Goal: Information Seeking & Learning: Learn about a topic

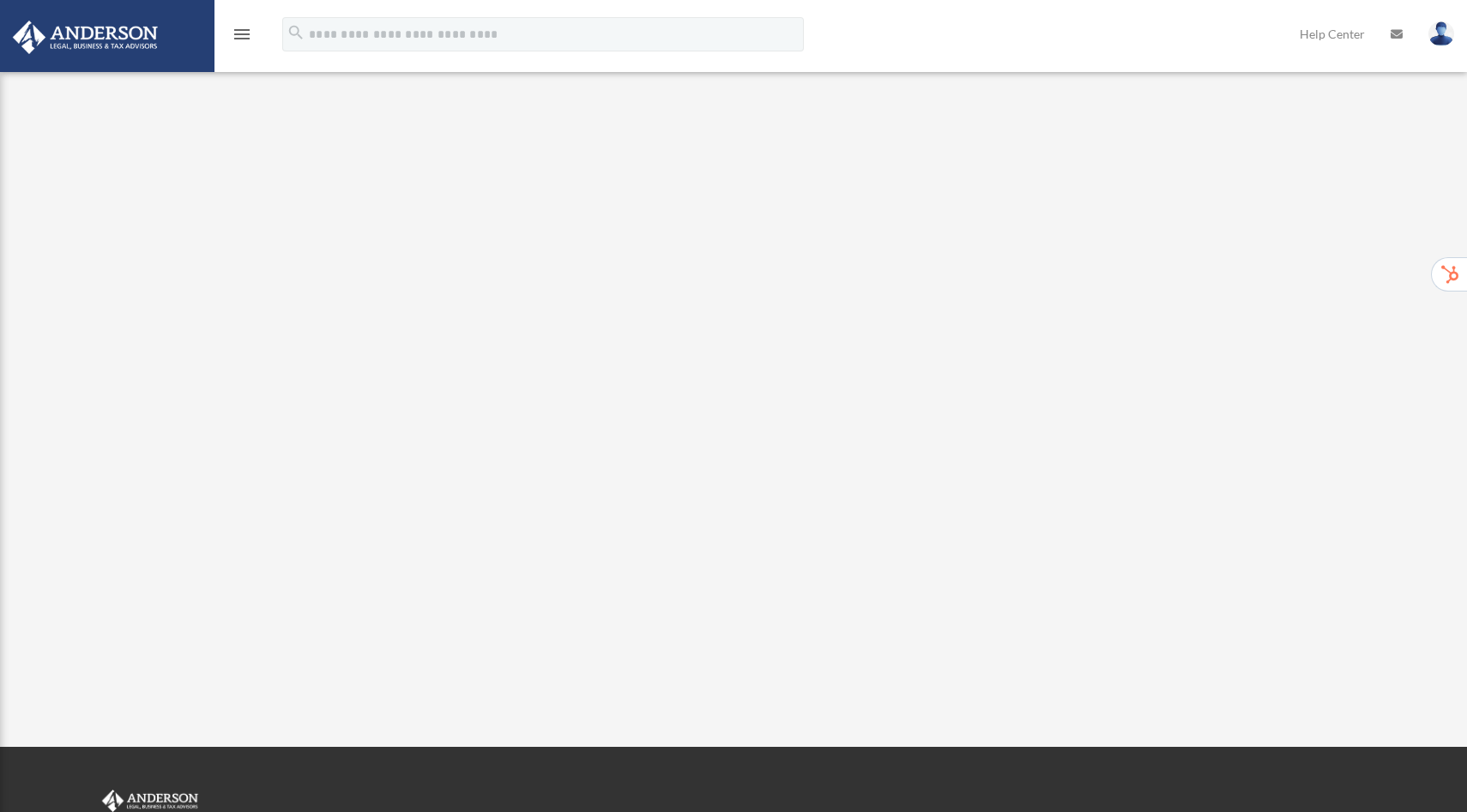
scroll to position [15, 0]
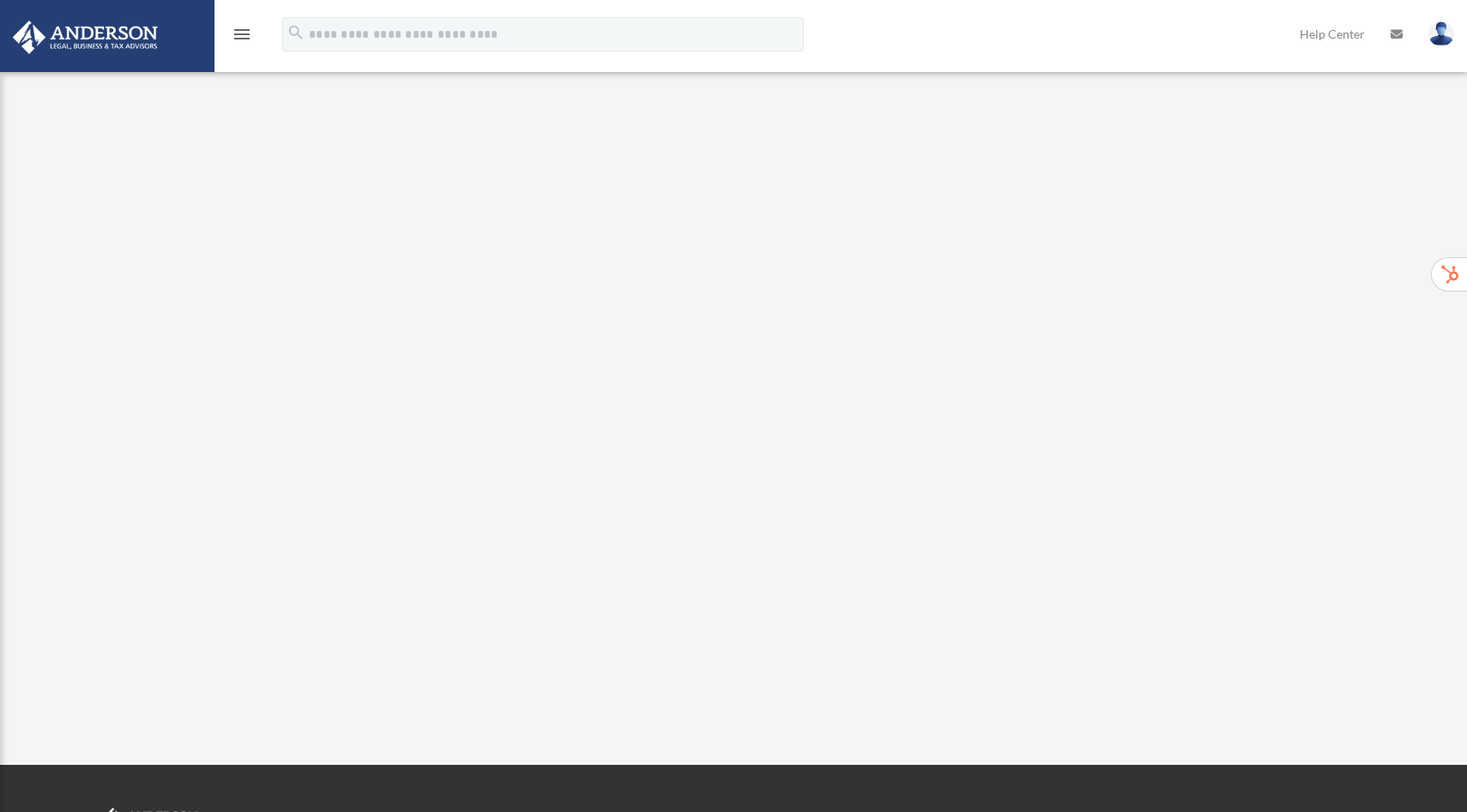
click at [74, 23] on img at bounding box center [85, 37] width 155 height 34
click at [67, 36] on img at bounding box center [85, 37] width 155 height 34
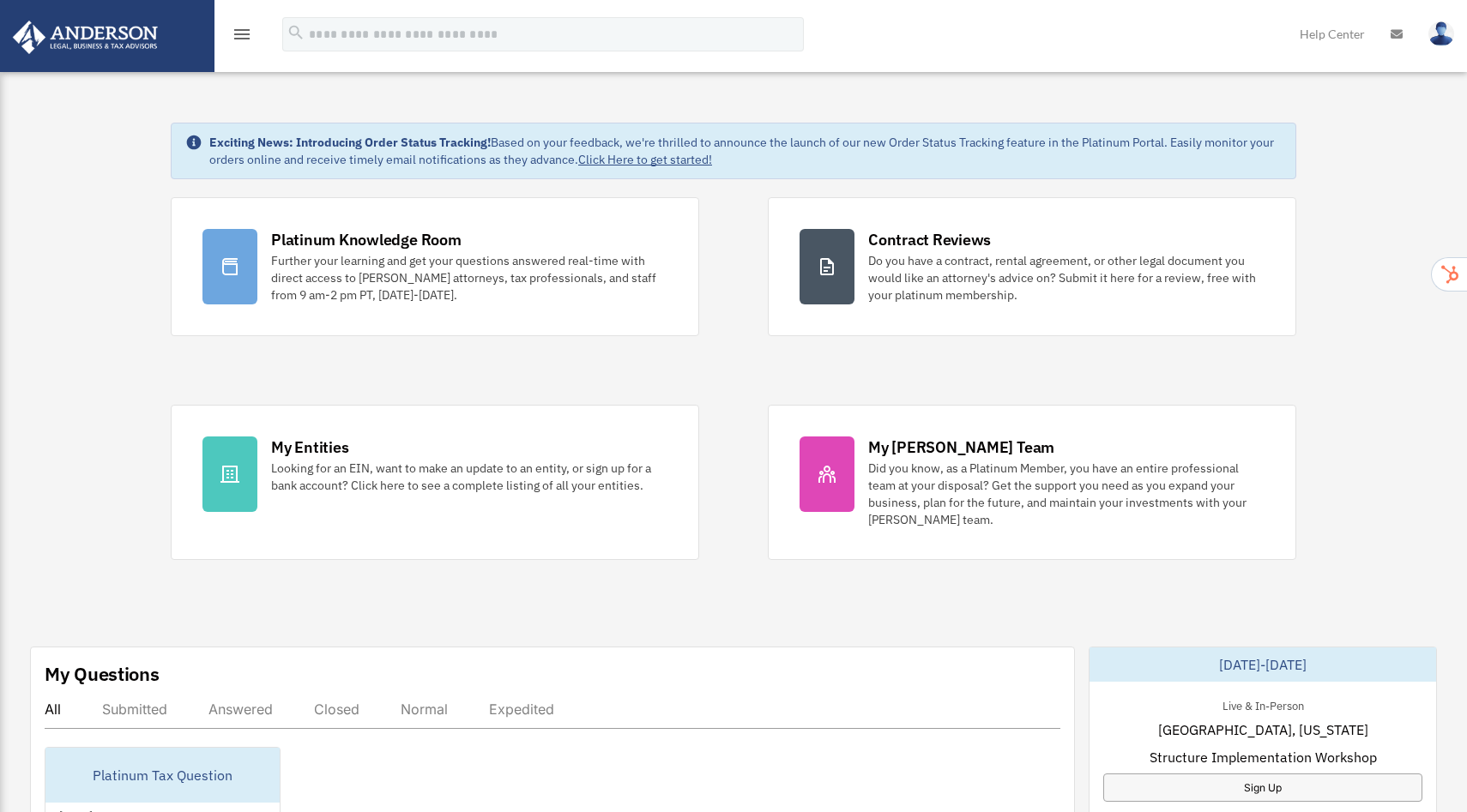
click at [239, 46] on div "menu" at bounding box center [241, 35] width 55 height 44
click at [245, 40] on icon "menu" at bounding box center [242, 35] width 21 height 21
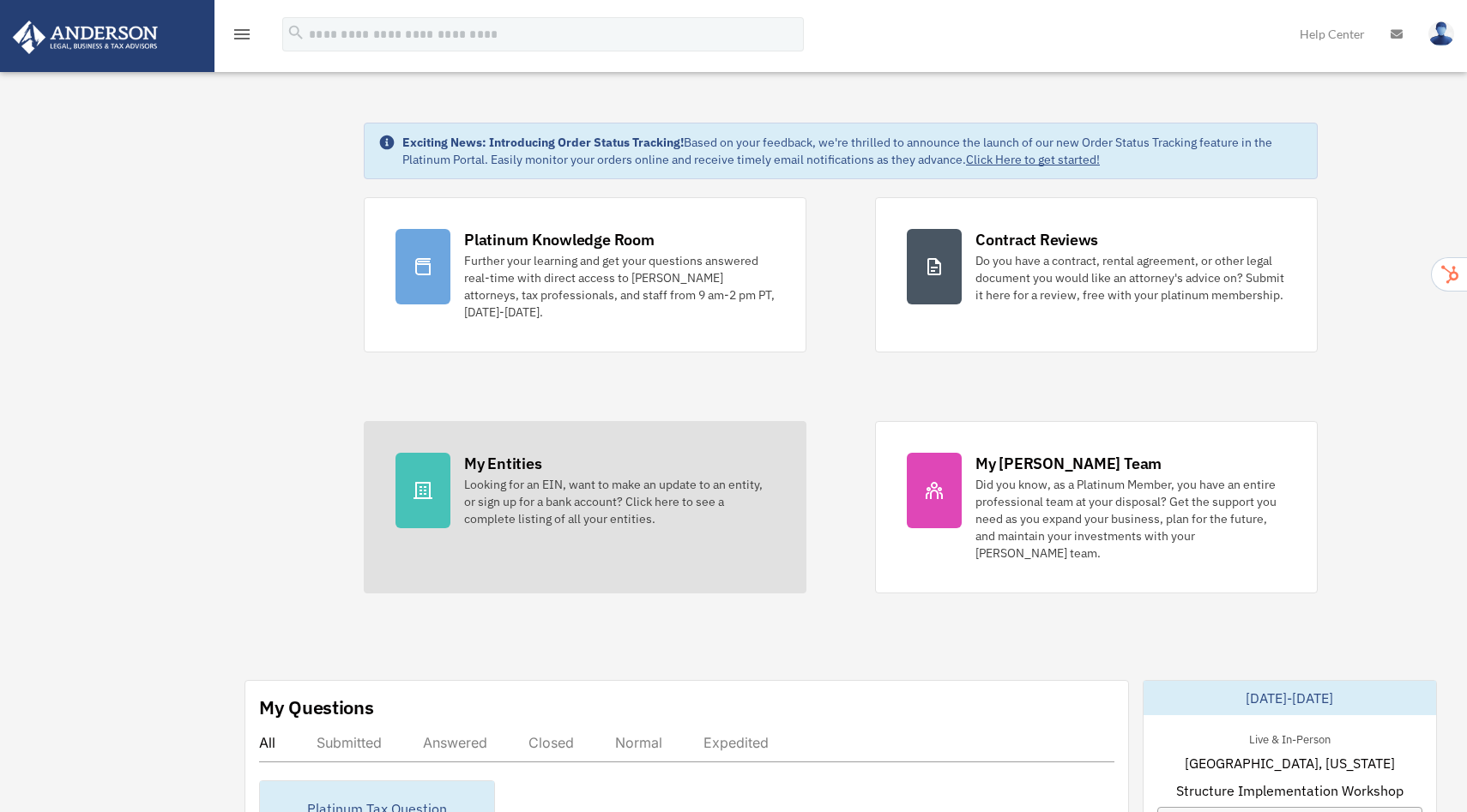
click at [500, 461] on div "My Entities" at bounding box center [502, 463] width 77 height 22
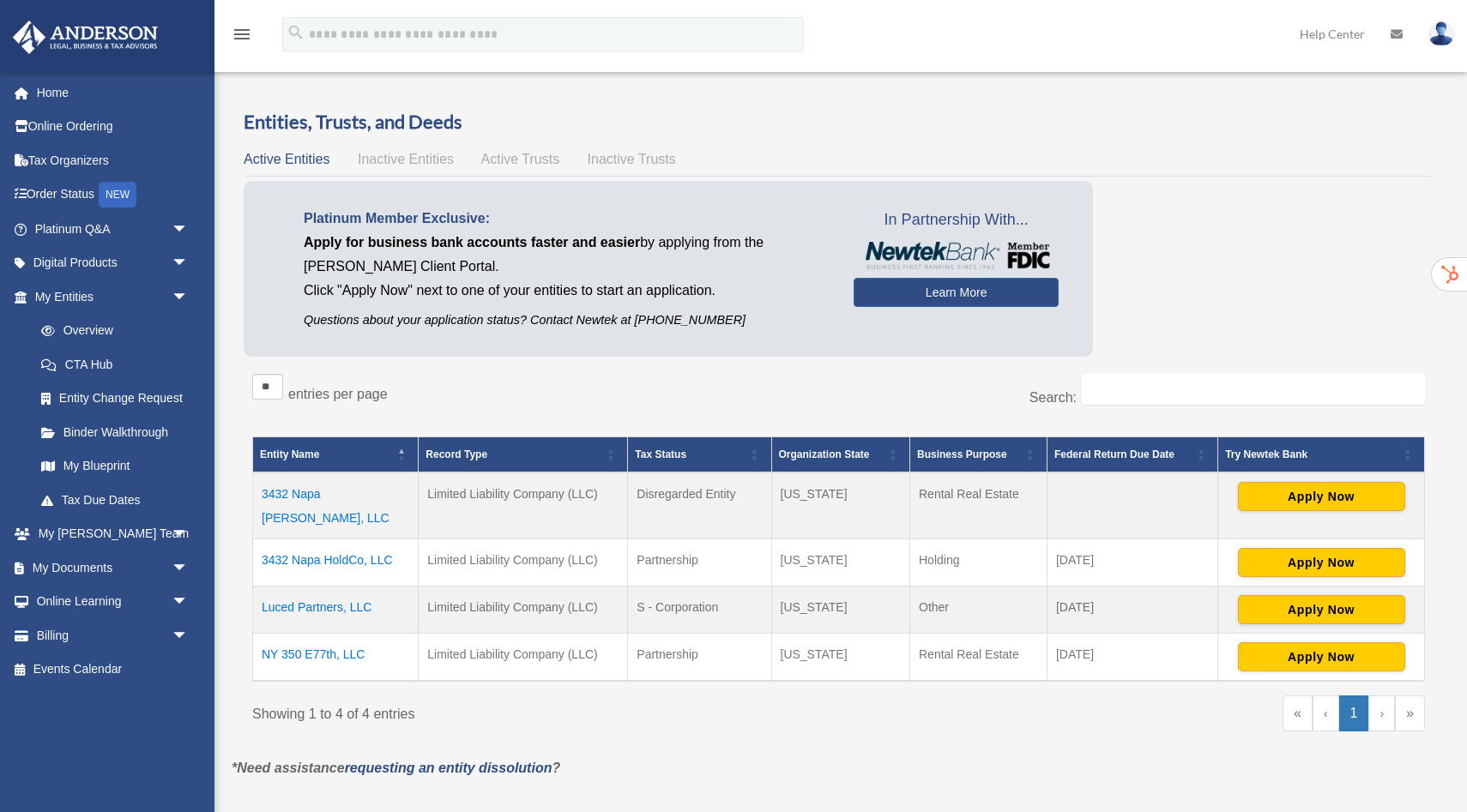
click at [320, 499] on td "3432 Napa [PERSON_NAME], LLC" at bounding box center [335, 505] width 166 height 67
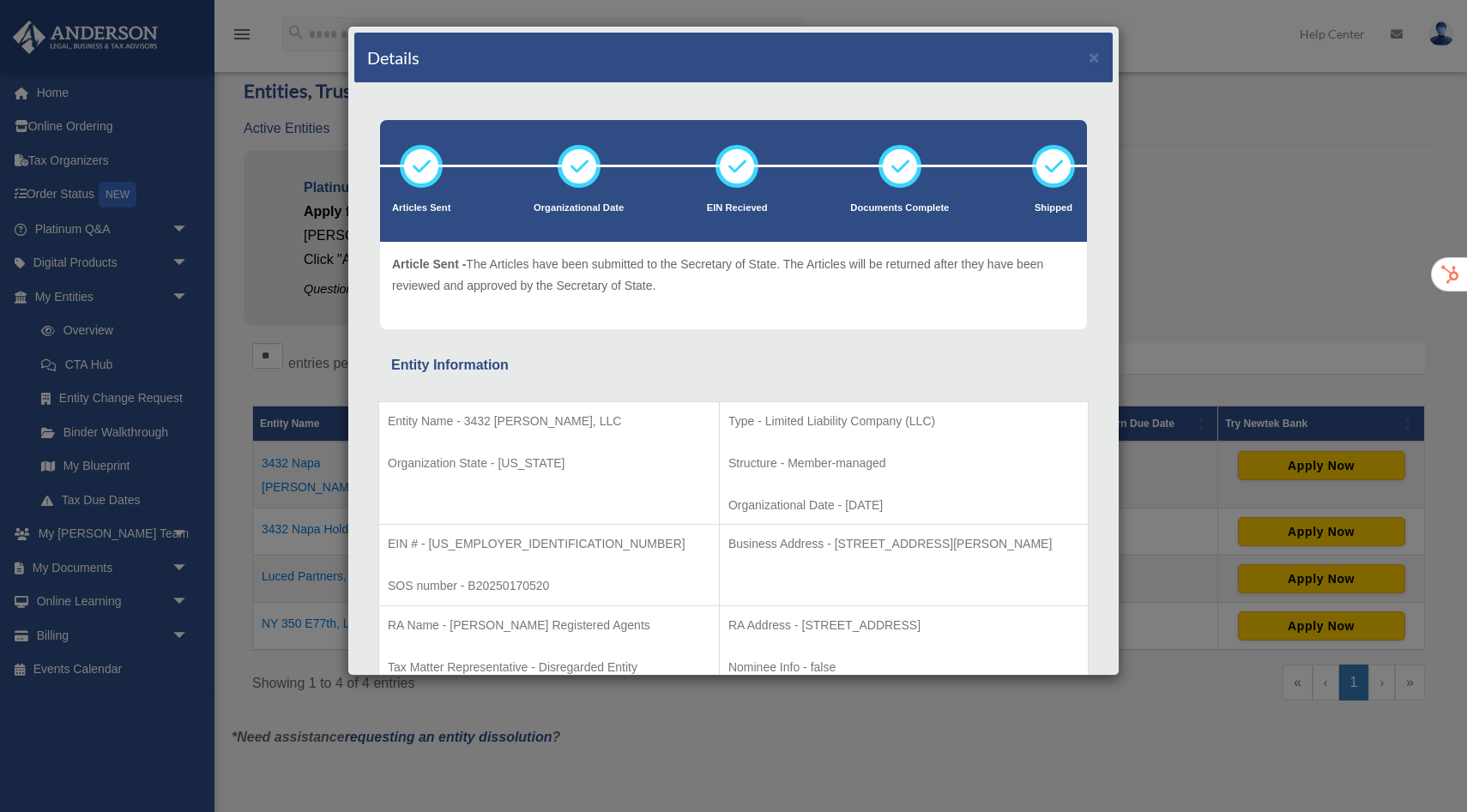
scroll to position [35, 0]
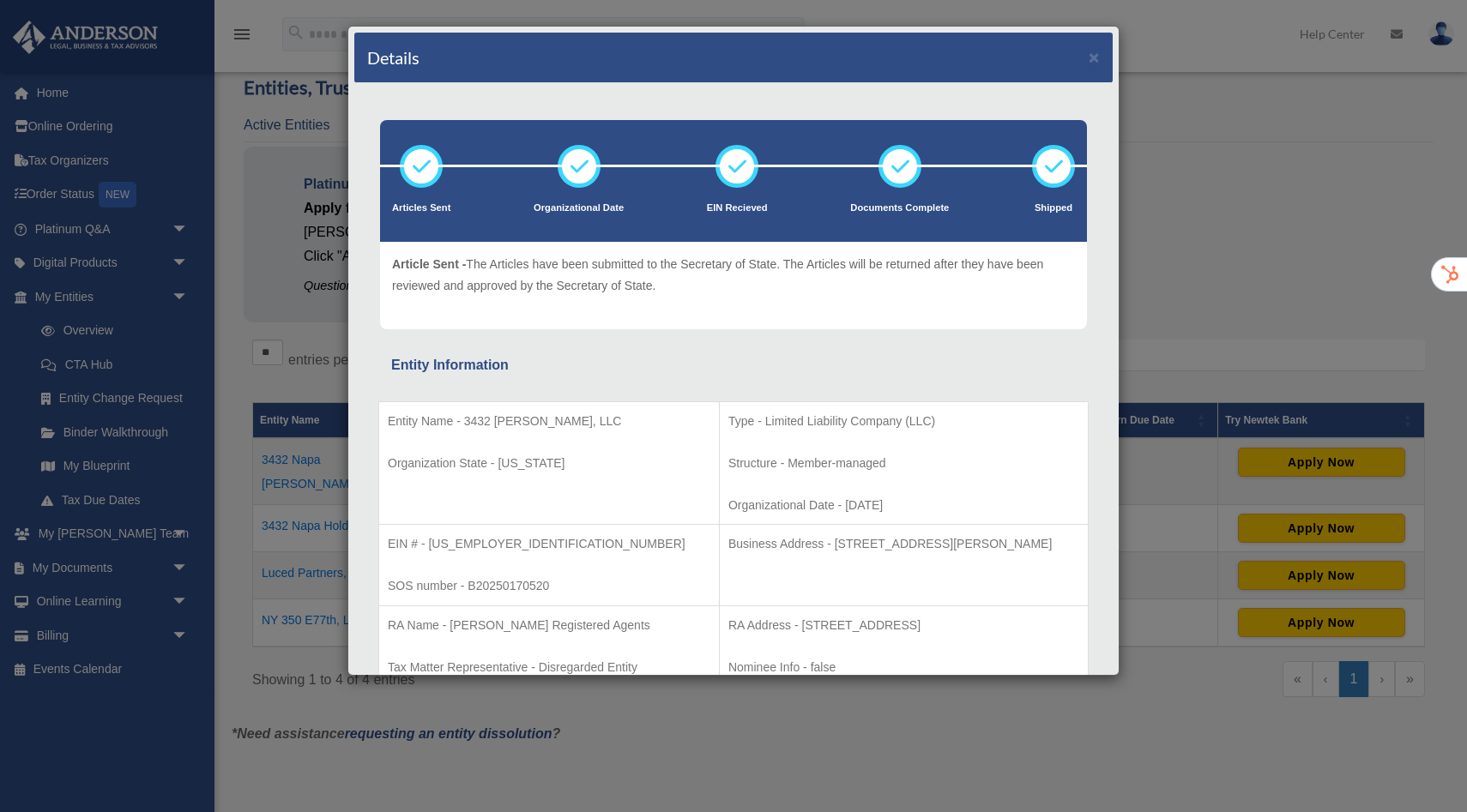
click at [903, 462] on p "Structure - Member-managed" at bounding box center [903, 463] width 351 height 22
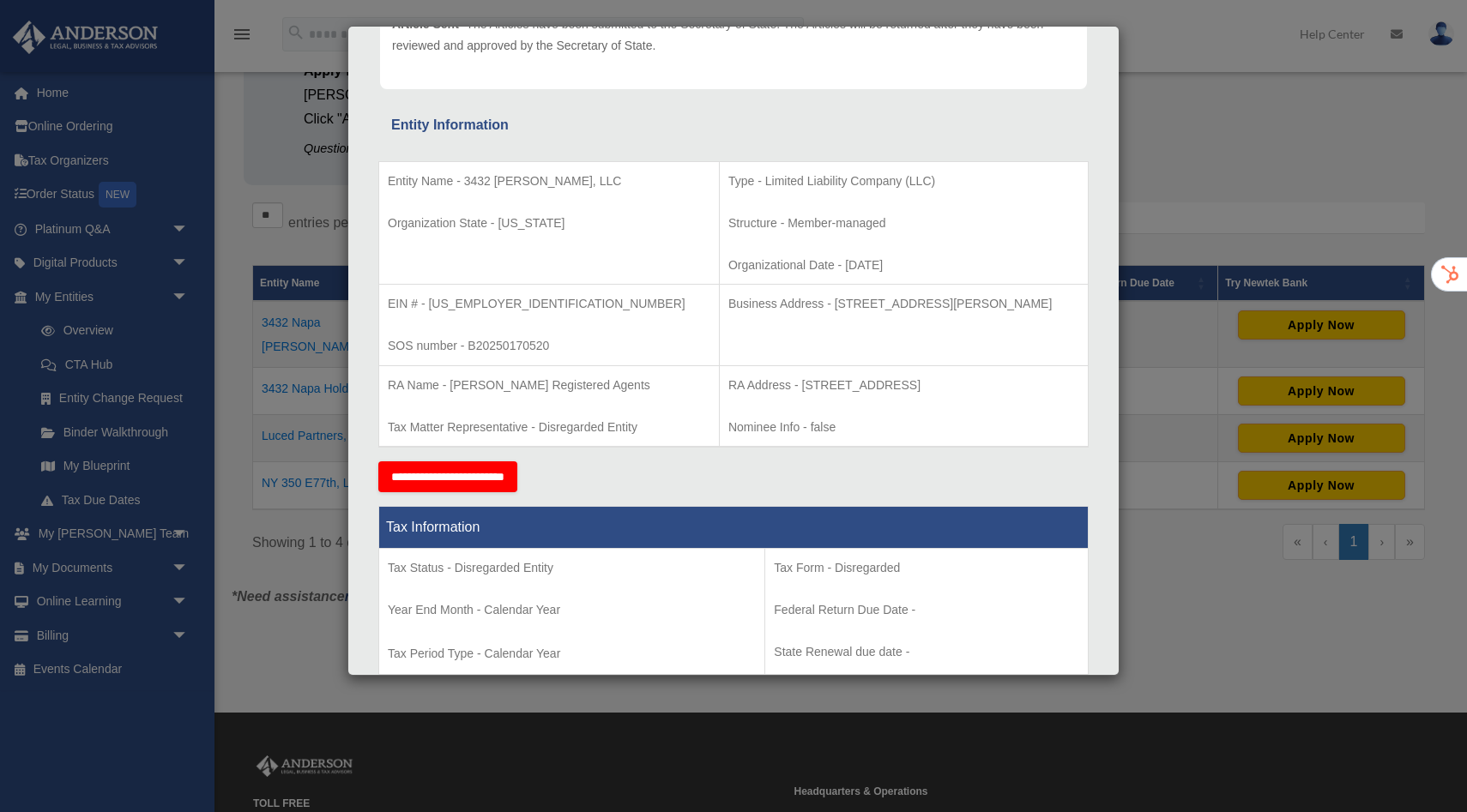
scroll to position [274, 0]
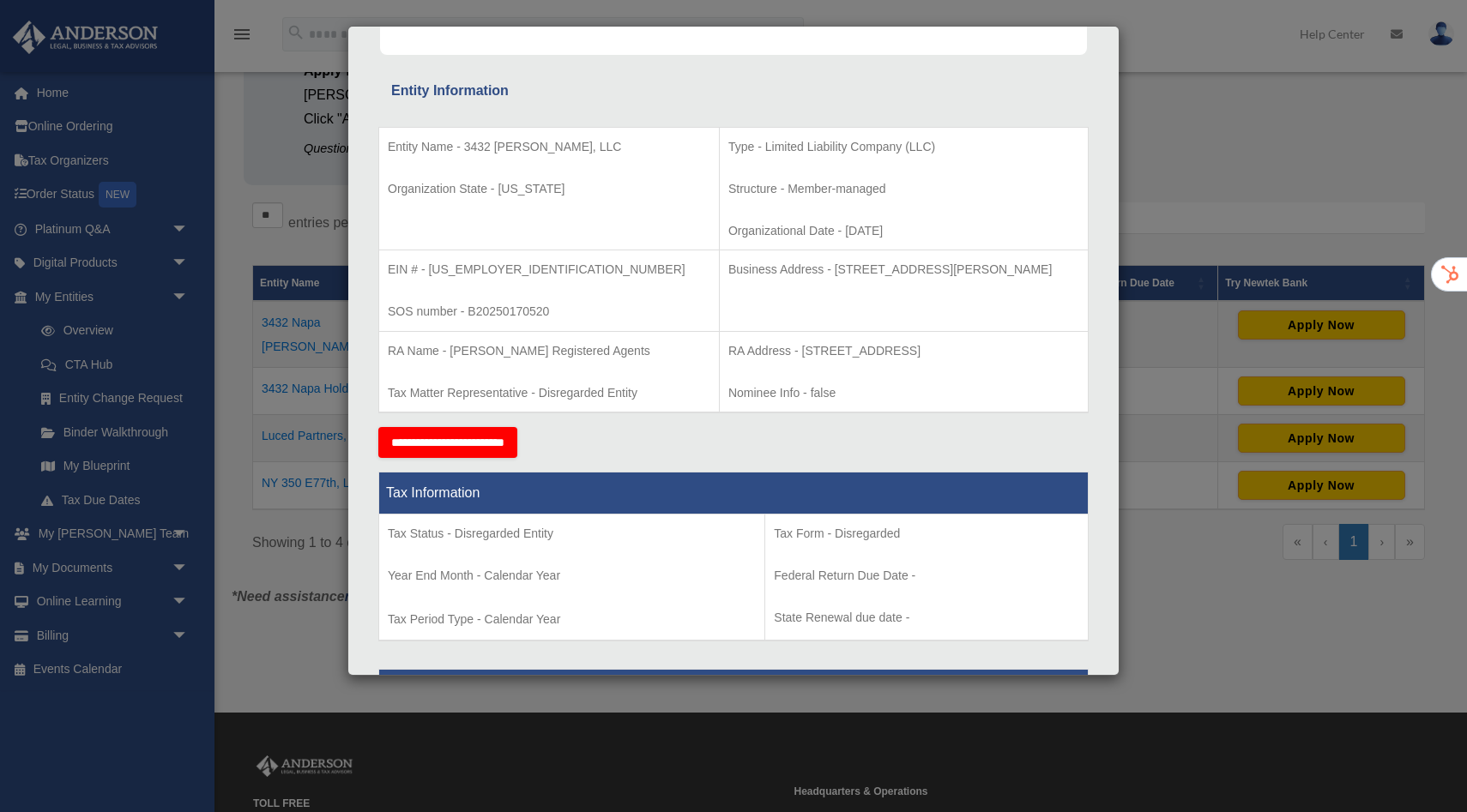
click at [230, 320] on div "Details × Articles Sent Organizational Date" at bounding box center [733, 406] width 1467 height 812
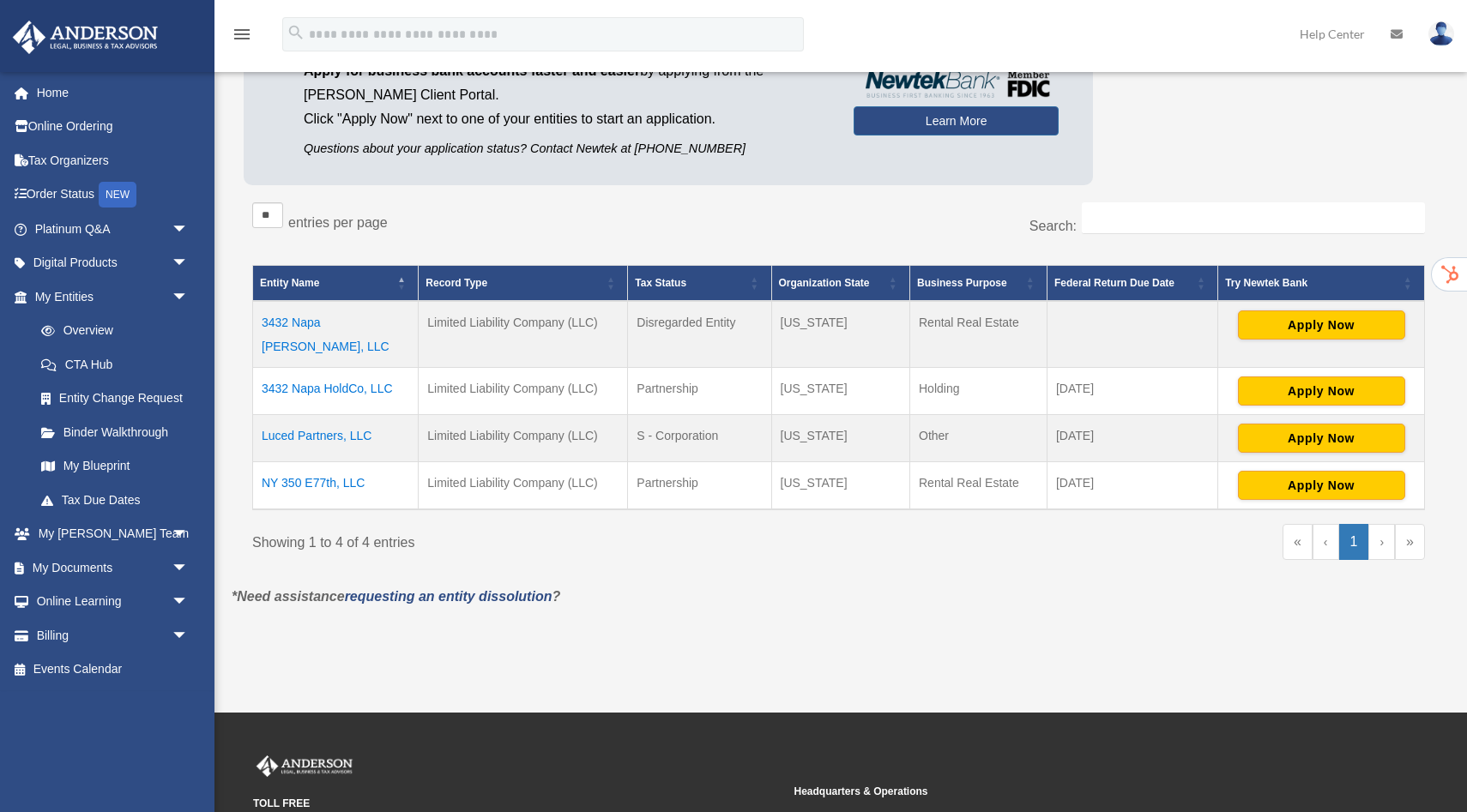
click at [352, 375] on td "3432 Napa HoldCo, LLC" at bounding box center [335, 392] width 166 height 47
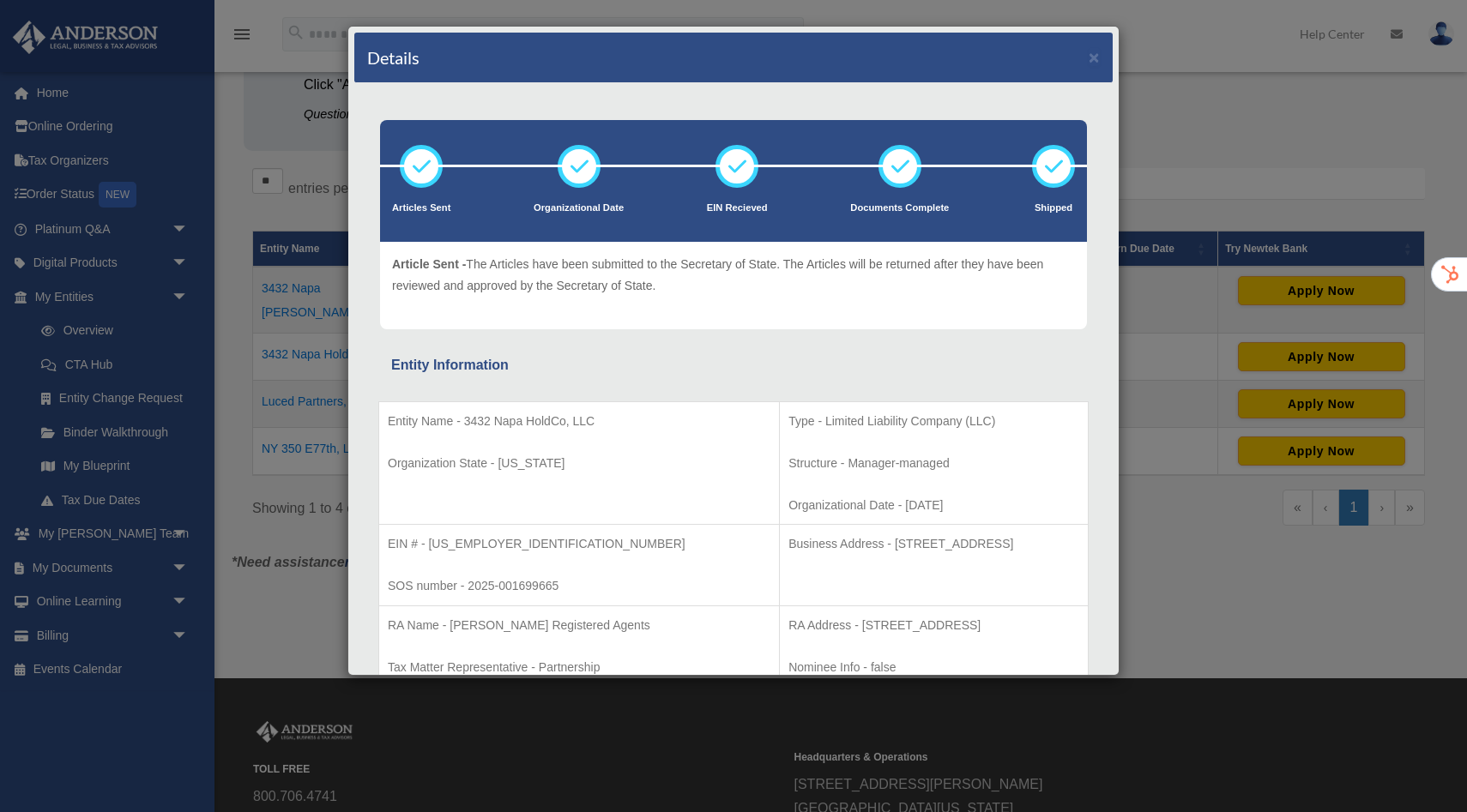
scroll to position [241, 0]
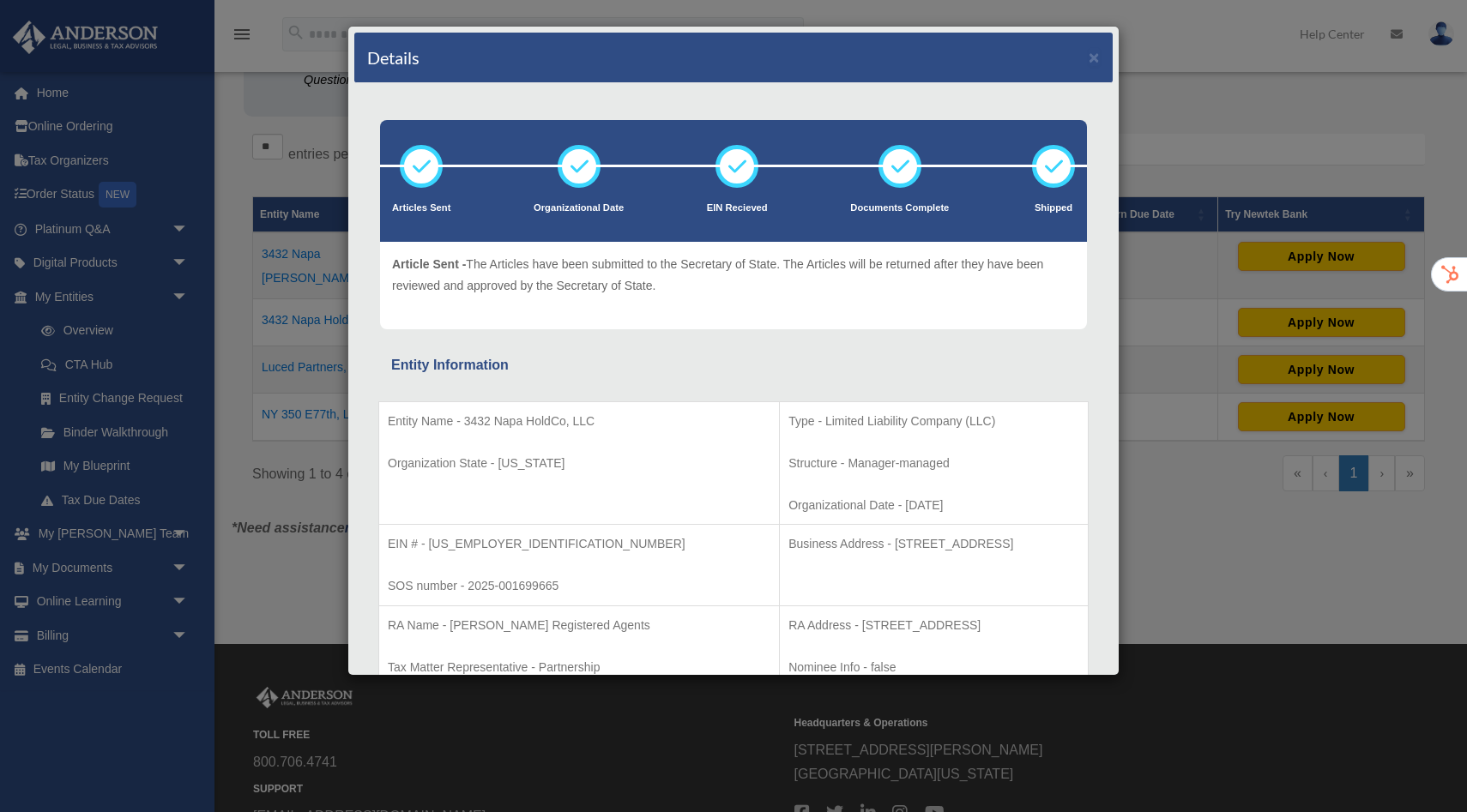
click at [937, 488] on td "Type - Limited Liability Company (LLC) Structure - Manager-managed Organization…" at bounding box center [935, 463] width 309 height 123
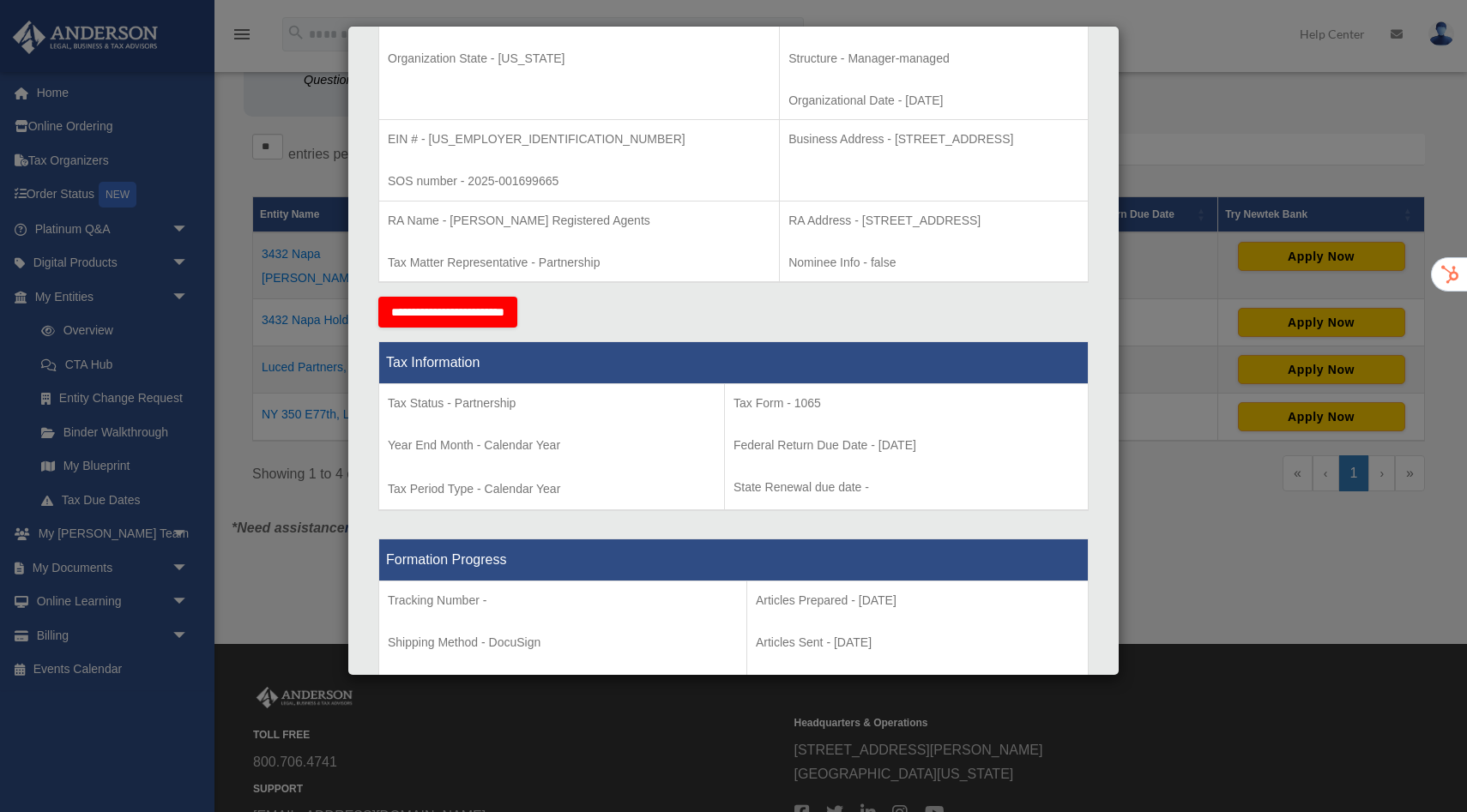
scroll to position [412, 0]
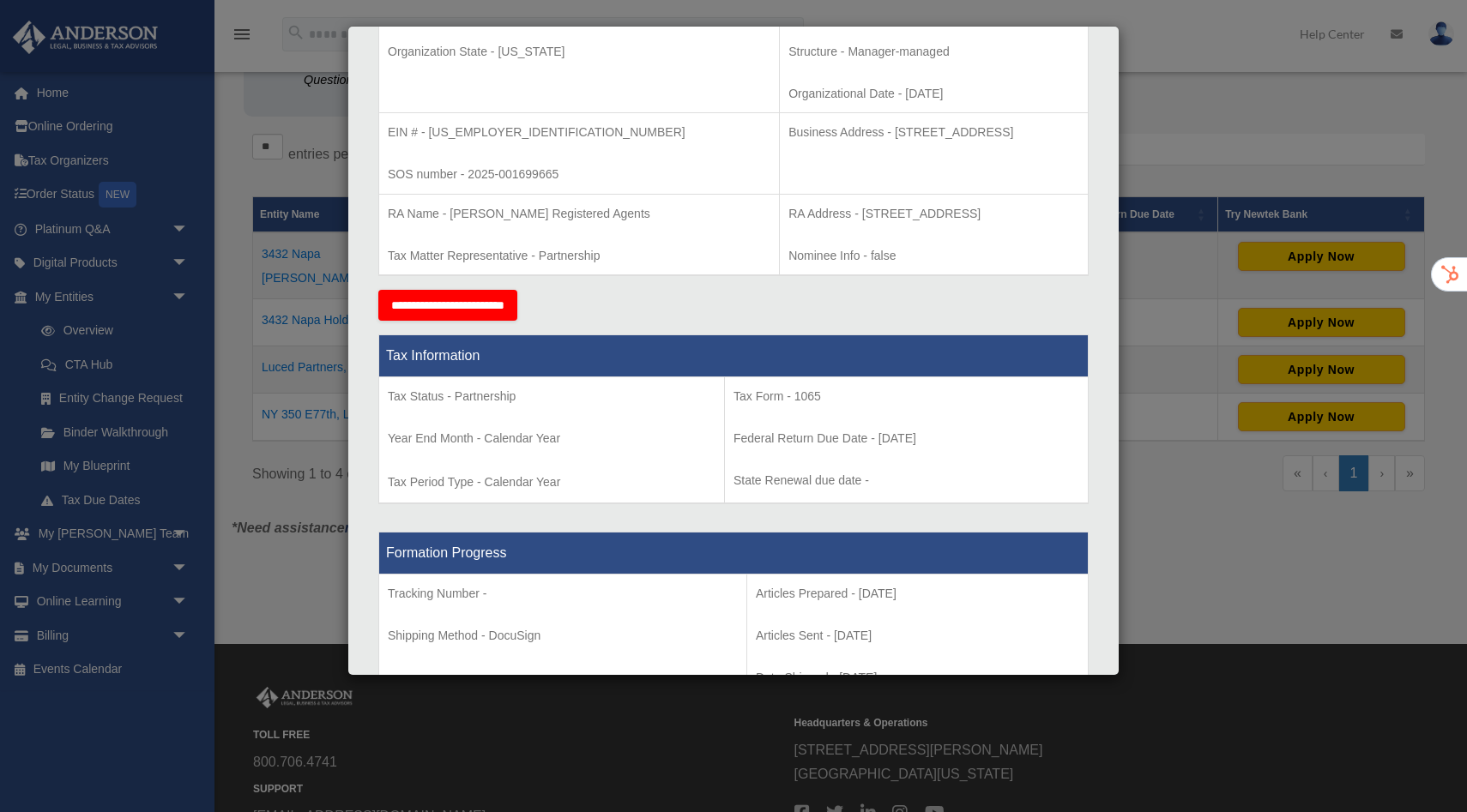
click at [274, 180] on div "Details × Articles Sent Organizational Date" at bounding box center [733, 406] width 1467 height 812
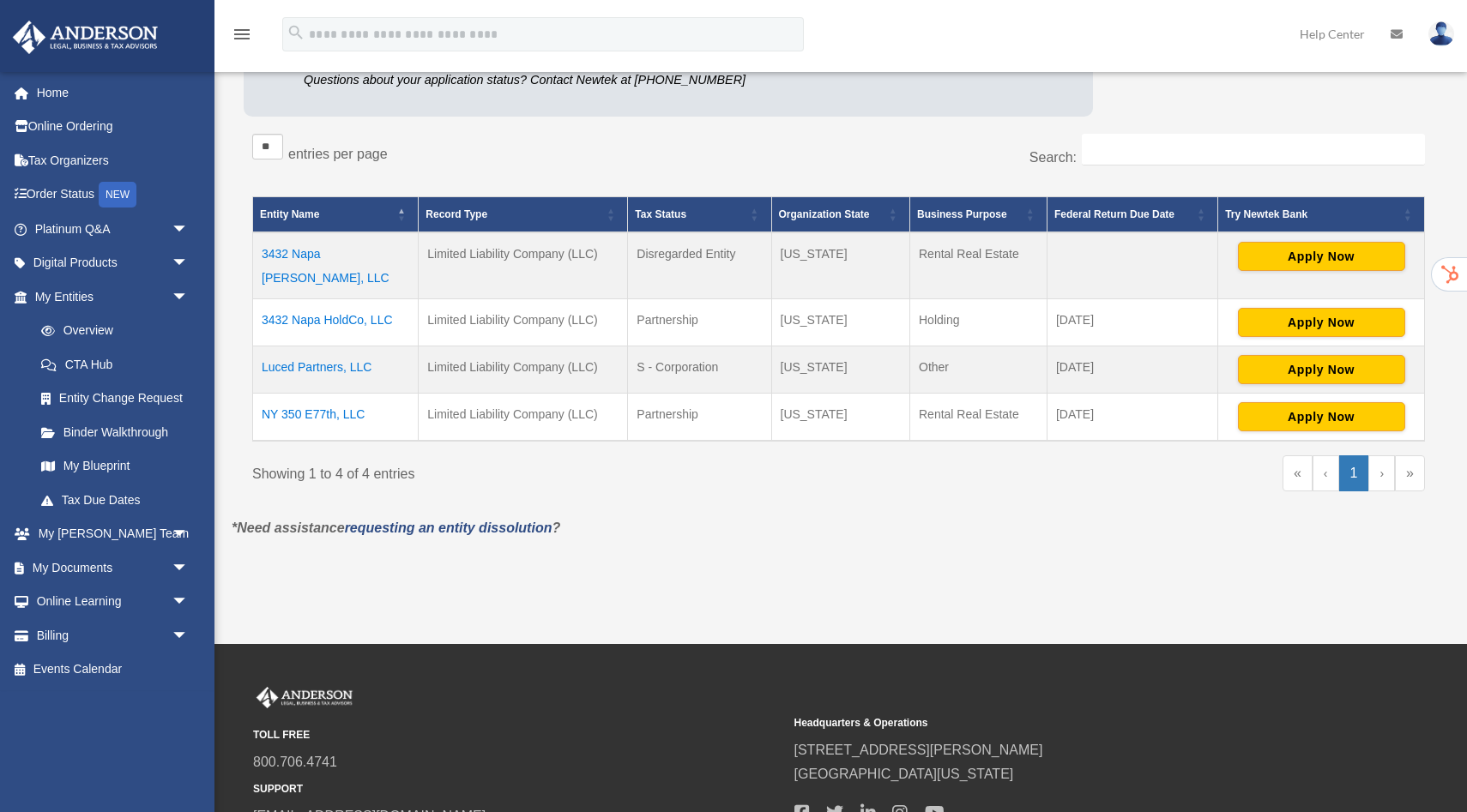
click at [302, 347] on td "Luced Partners, LLC" at bounding box center [335, 370] width 166 height 47
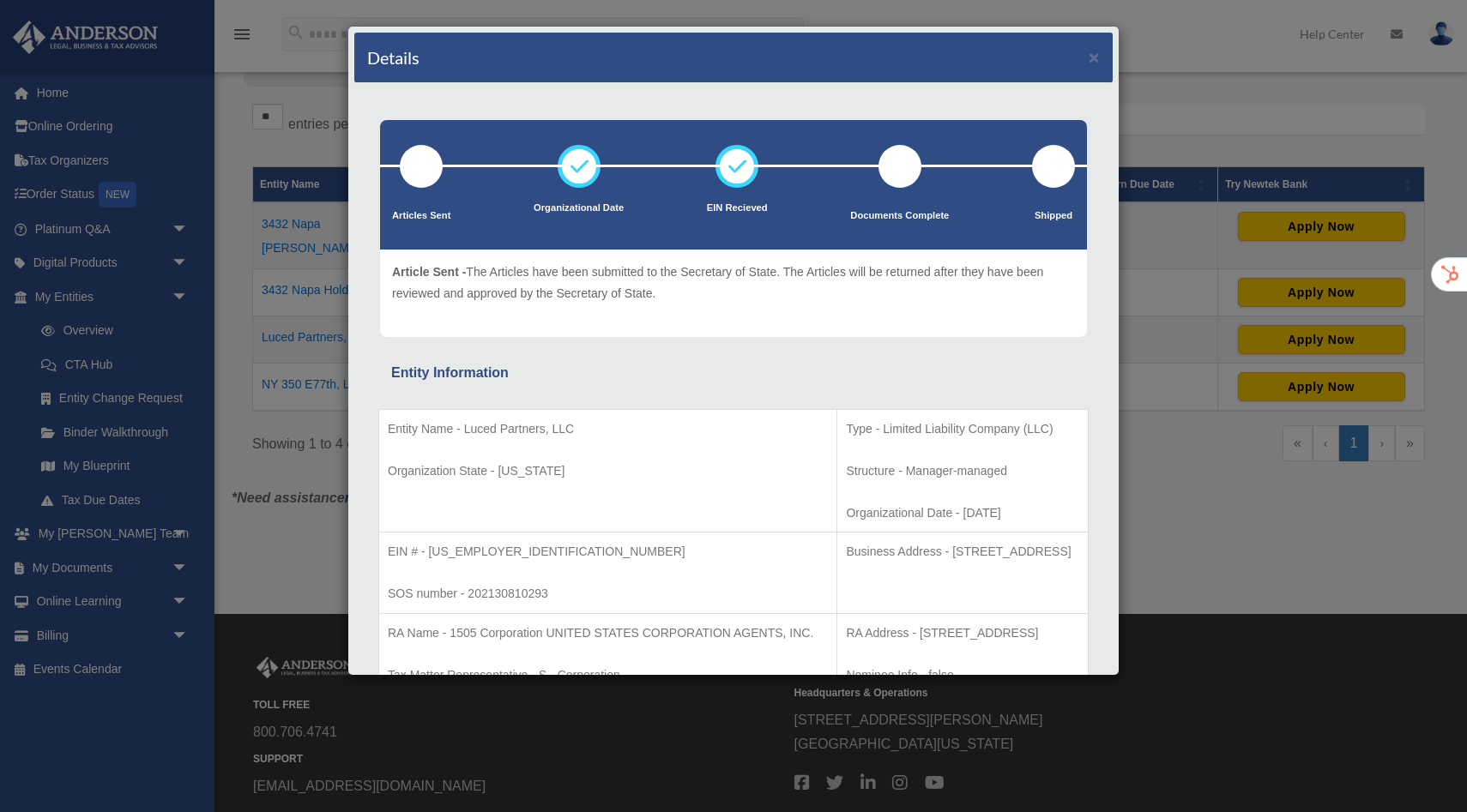
scroll to position [274, 0]
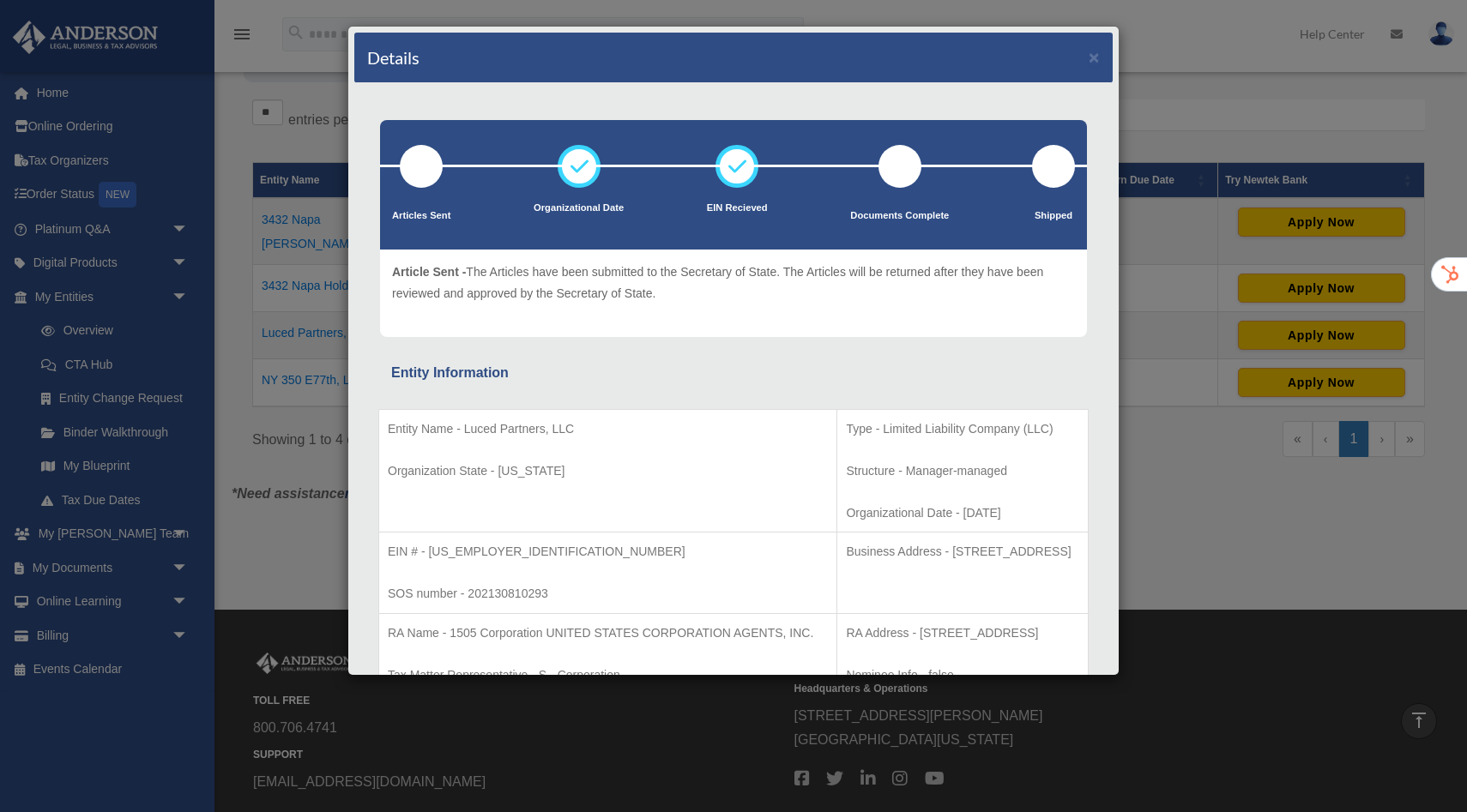
click at [565, 597] on p "SOS number - 202130810293" at bounding box center [607, 594] width 440 height 22
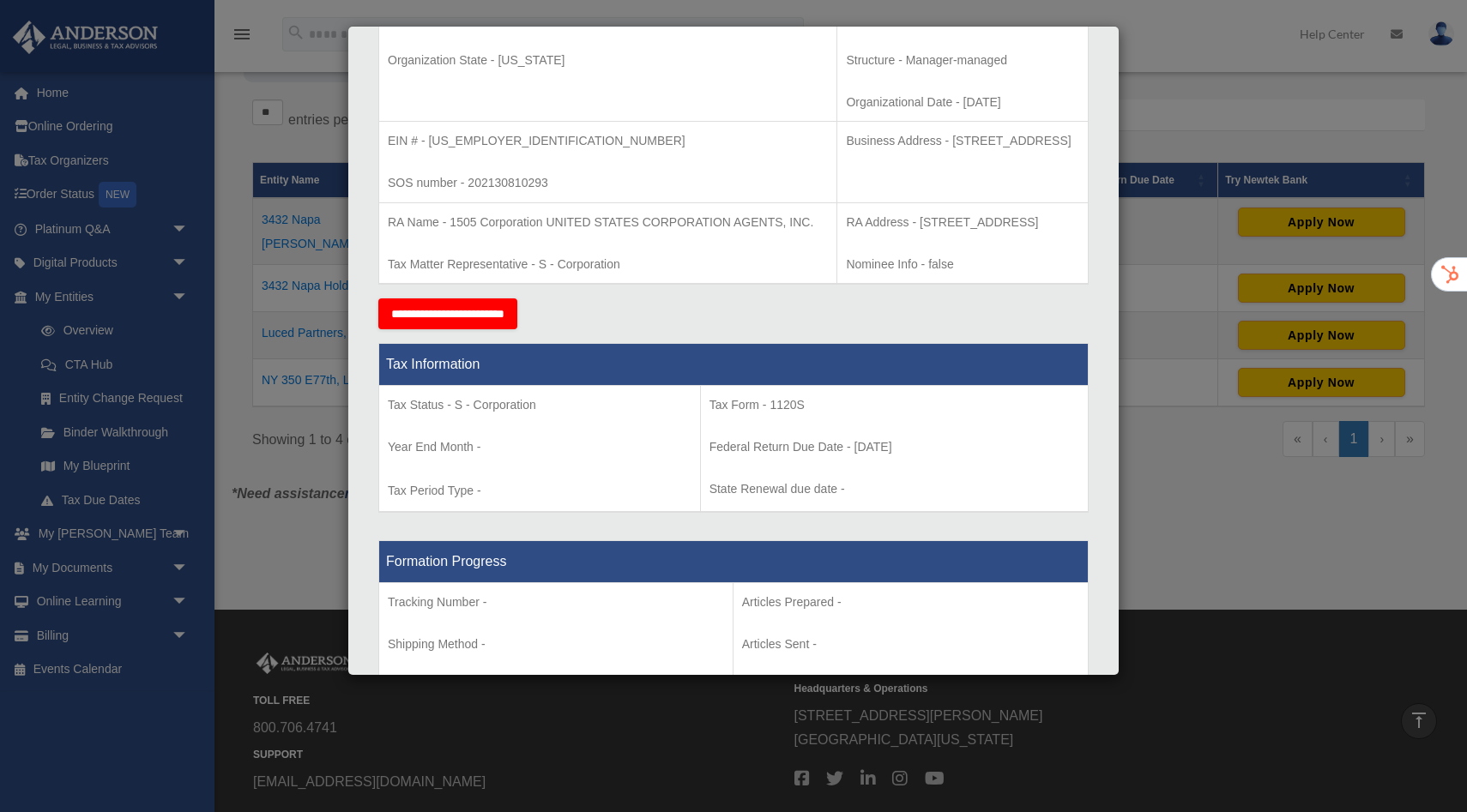
scroll to position [412, 0]
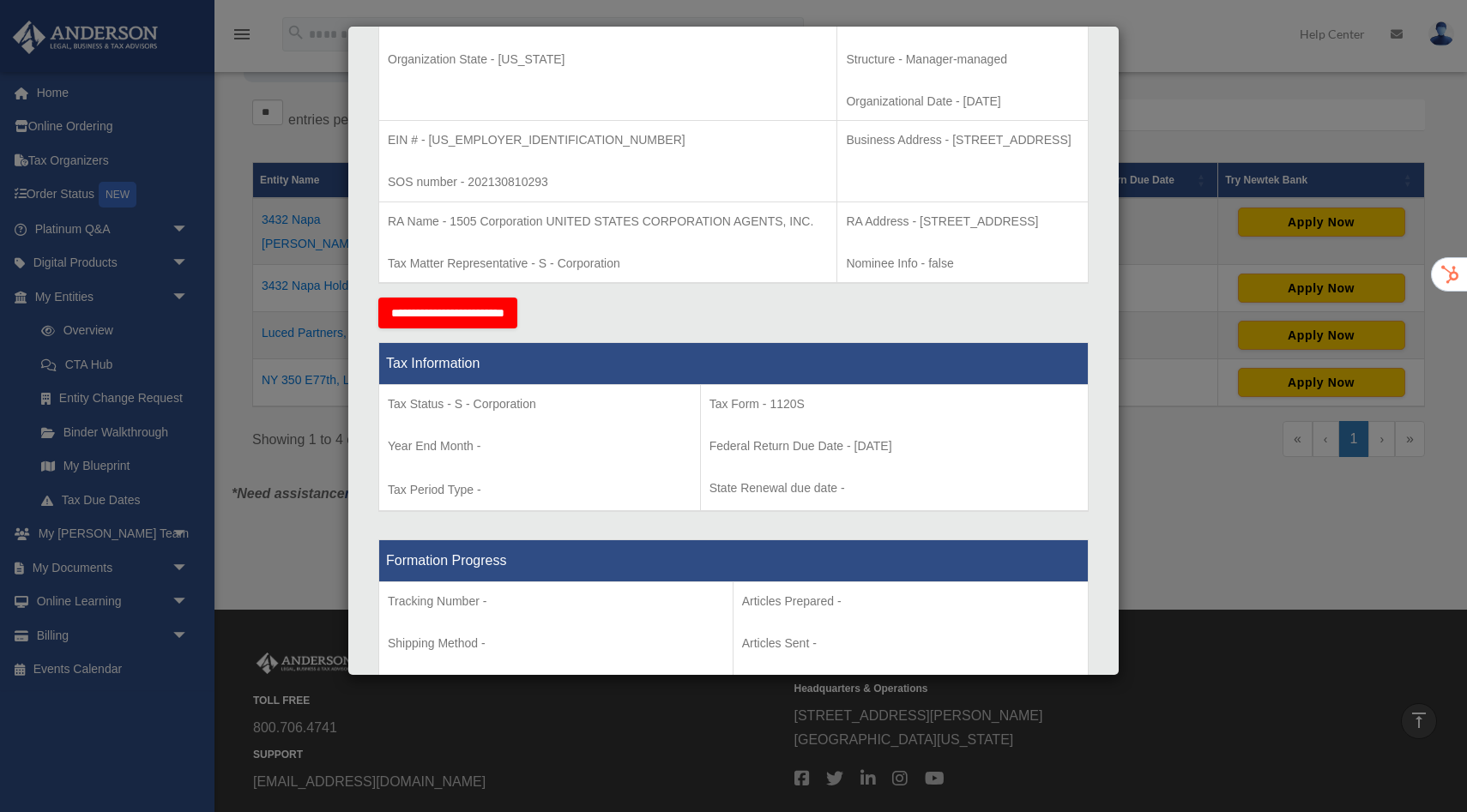
click at [236, 141] on div "Details × Articles Sent Organizational Date" at bounding box center [733, 406] width 1467 height 812
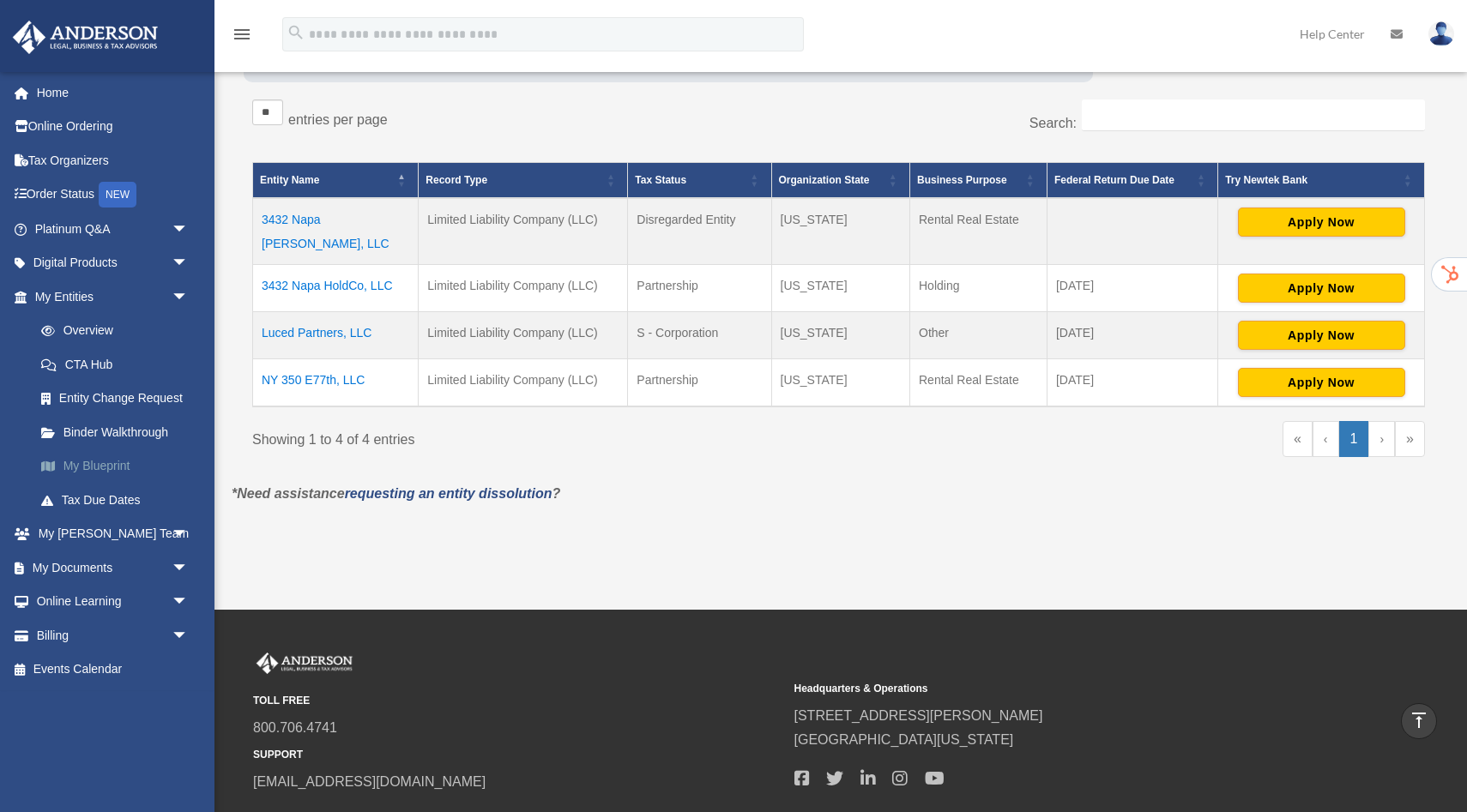
click at [104, 472] on link "My Blueprint" at bounding box center [119, 467] width 190 height 35
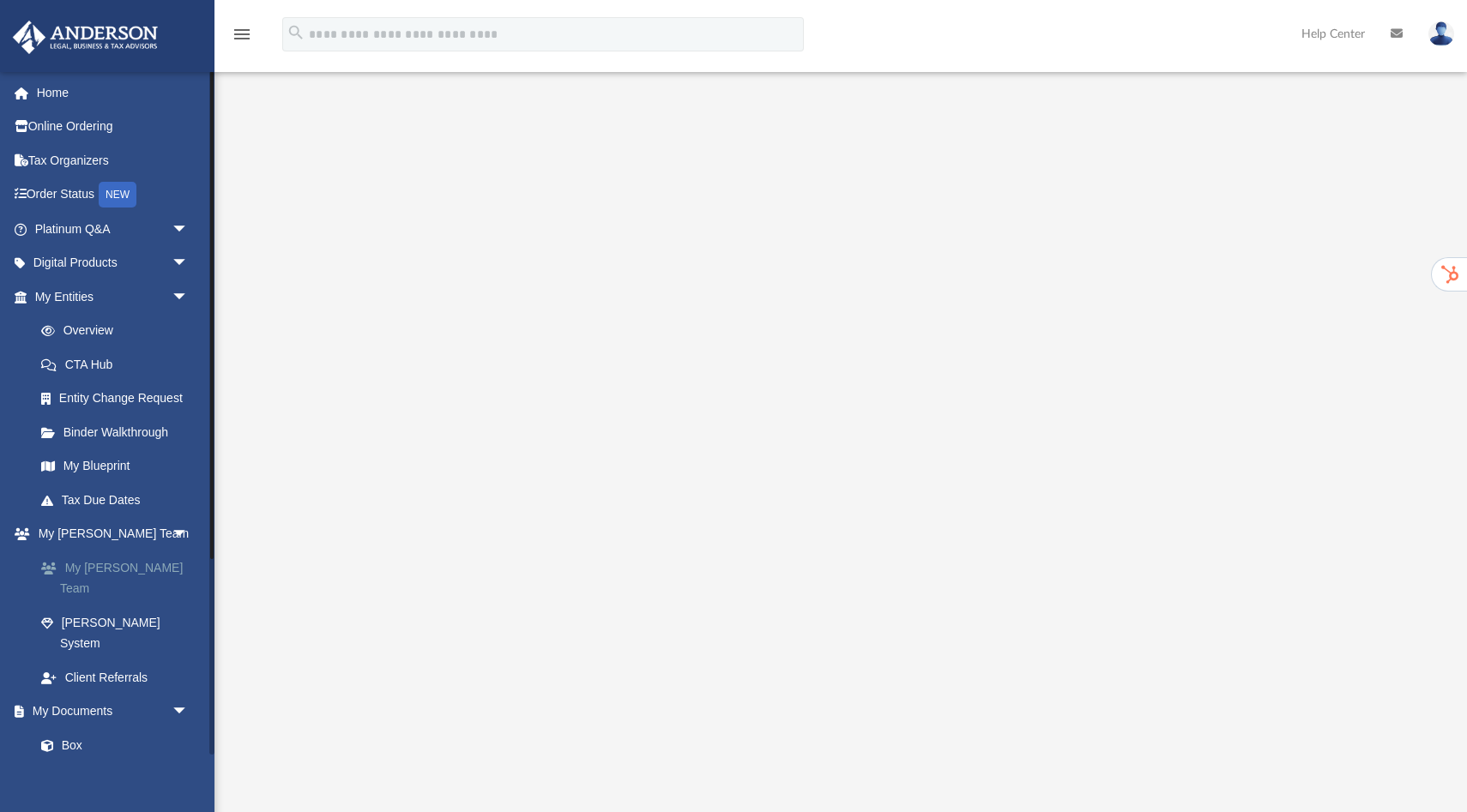
click at [126, 571] on link "My [PERSON_NAME] Team" at bounding box center [119, 578] width 190 height 55
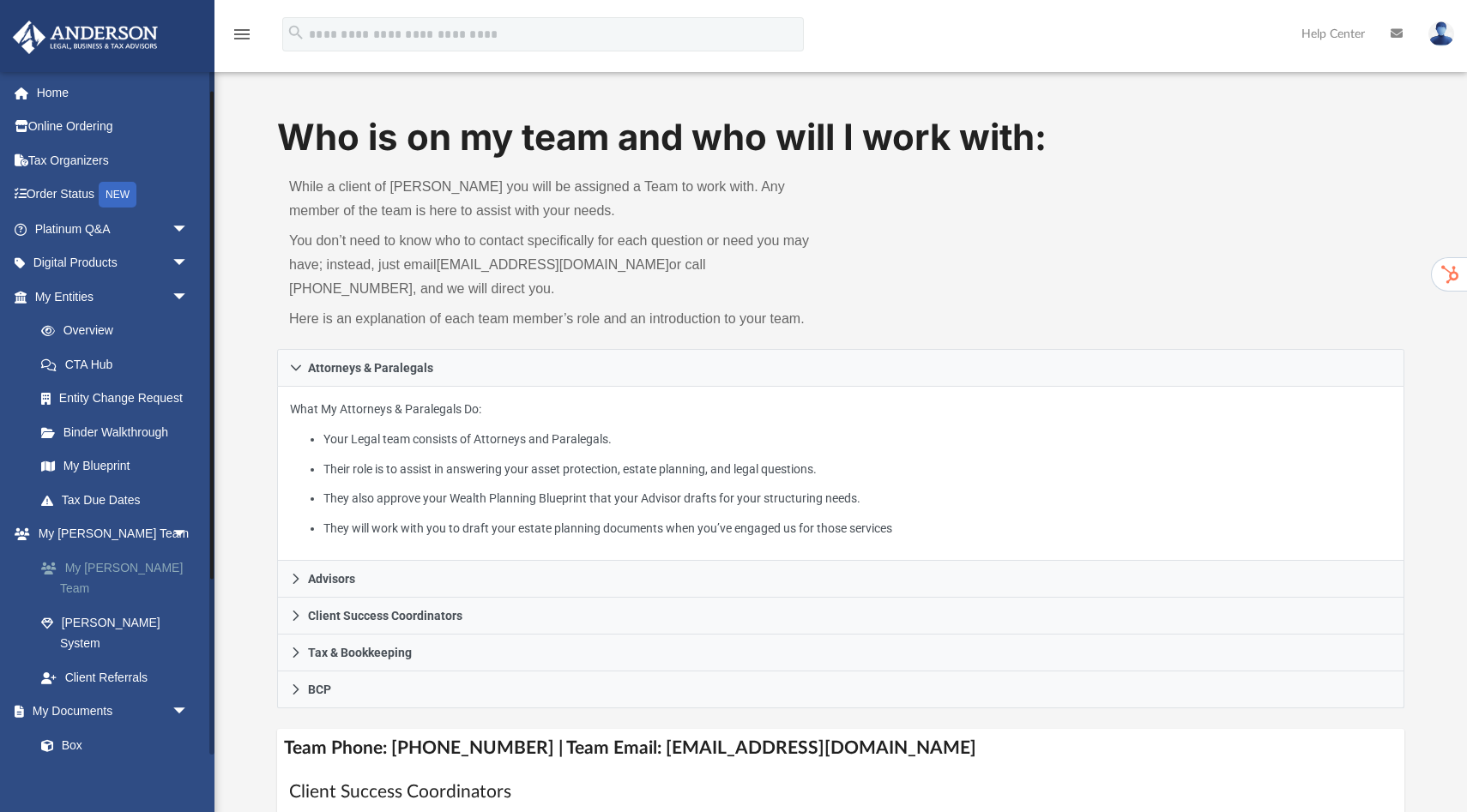
scroll to position [35, 0]
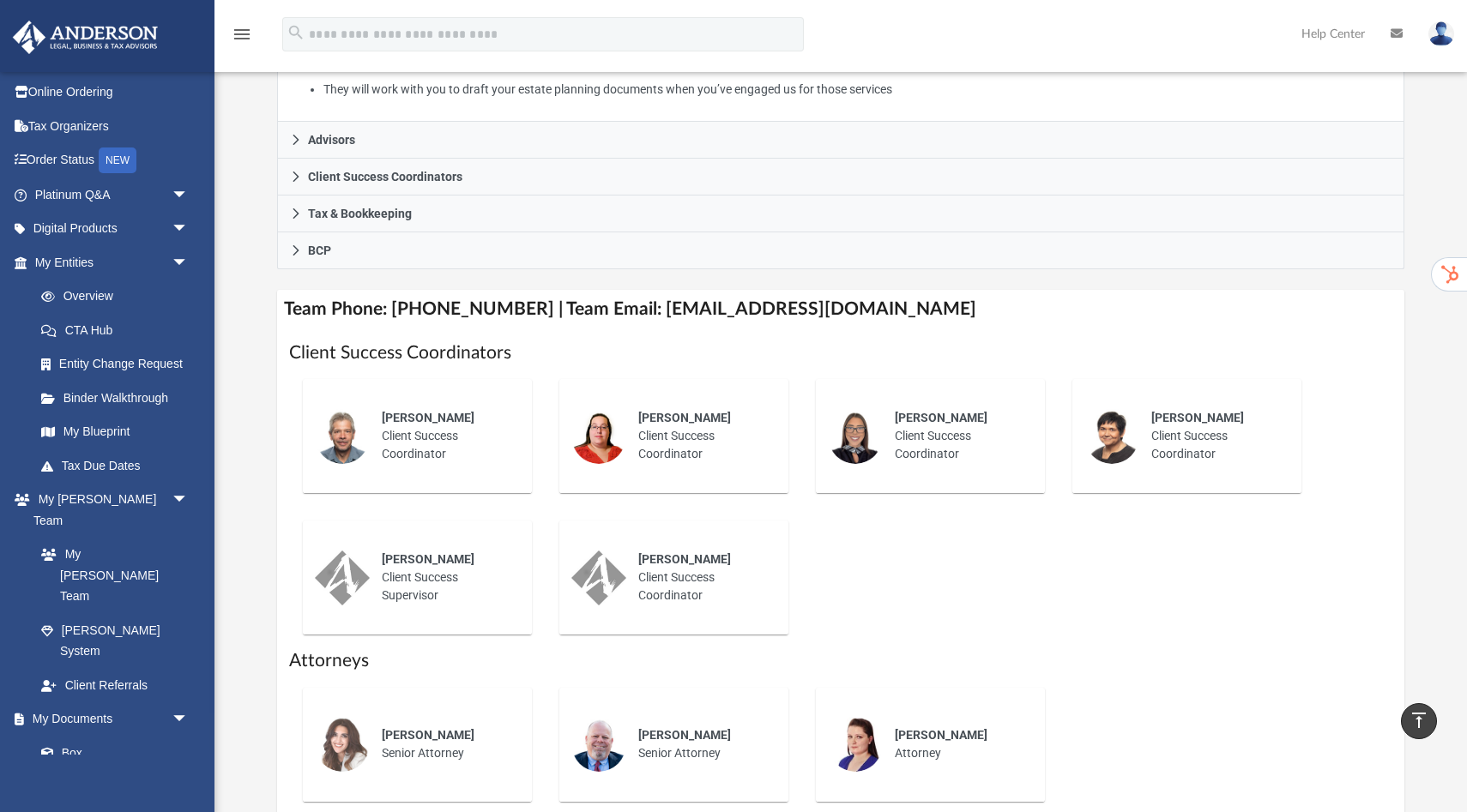
scroll to position [446, 0]
